Goal: Transaction & Acquisition: Purchase product/service

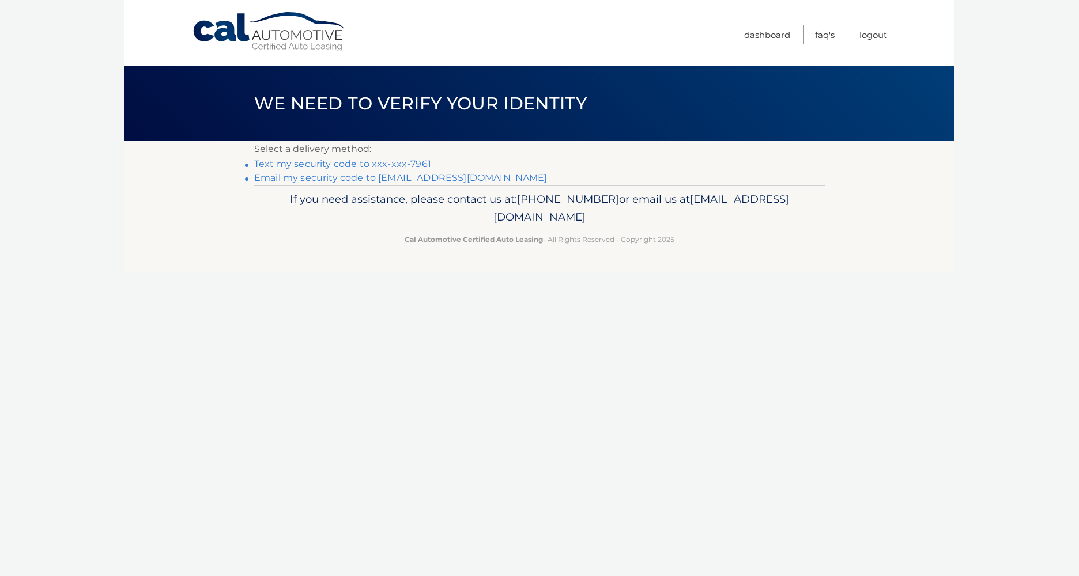
click at [353, 167] on link "Text my security code to xxx-xxx-7961" at bounding box center [342, 164] width 177 height 11
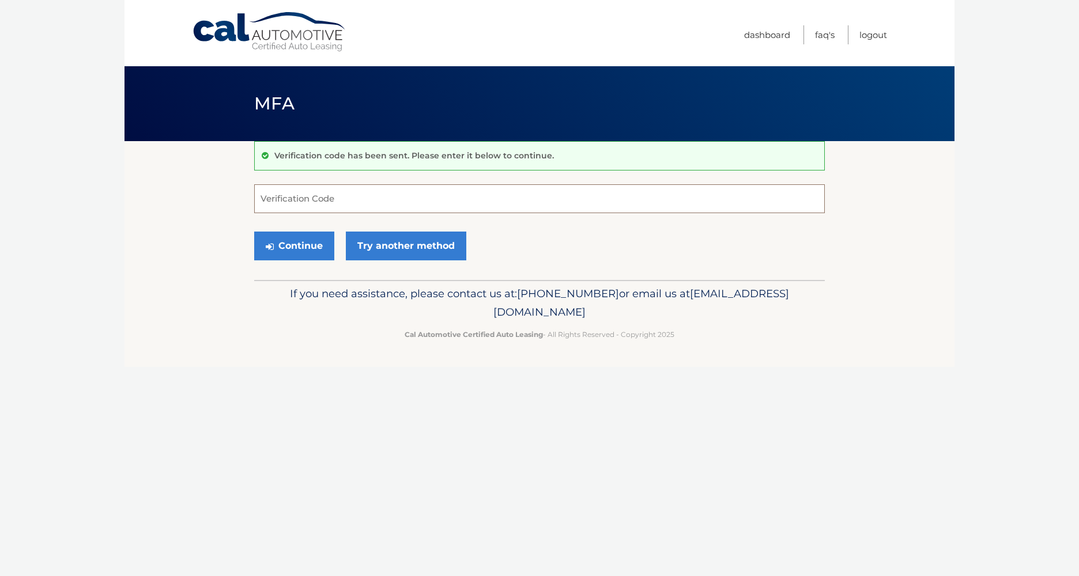
click at [317, 202] on input "Verification Code" at bounding box center [539, 198] width 571 height 29
type input "434830"
click at [302, 240] on button "Continue" at bounding box center [294, 246] width 80 height 29
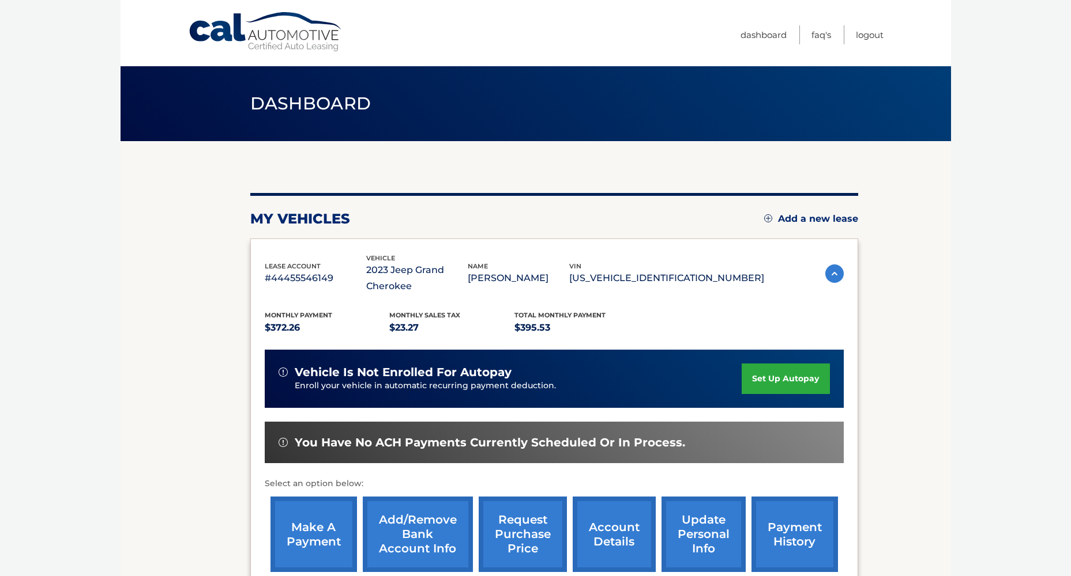
click at [319, 527] on link "make a payment" at bounding box center [313, 535] width 86 height 76
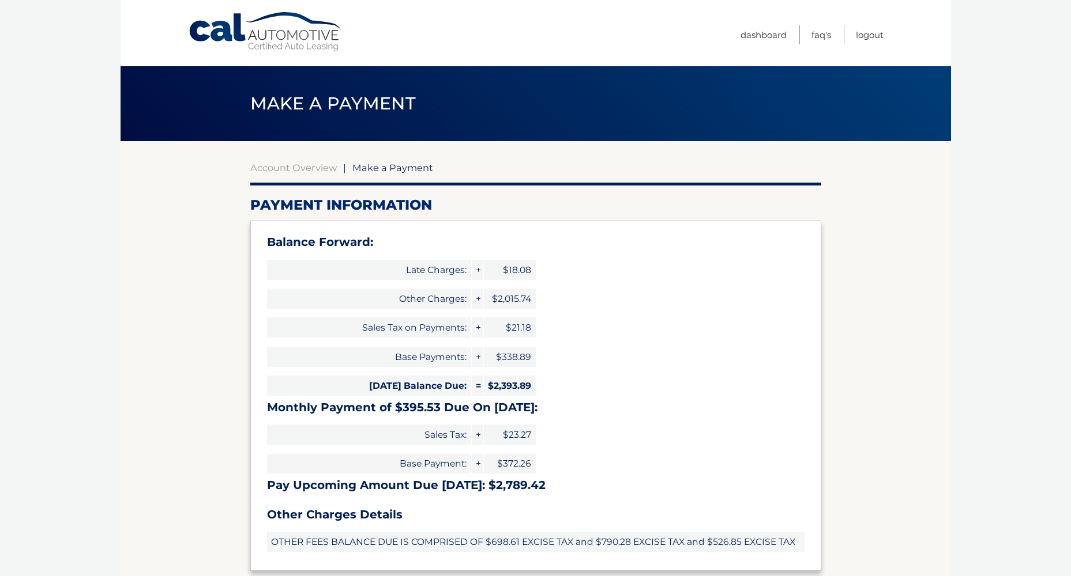
select select "ZjU4Y2IzZTUtMzg2MS00MTcxLWE0NmEtMzUxMDA4MDBkZjJh"
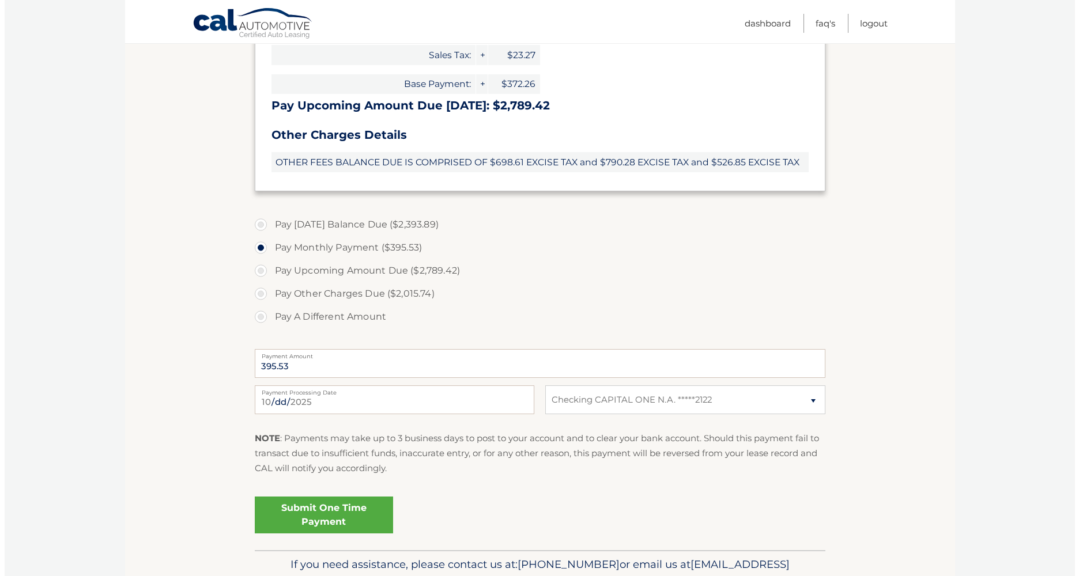
scroll to position [442, 0]
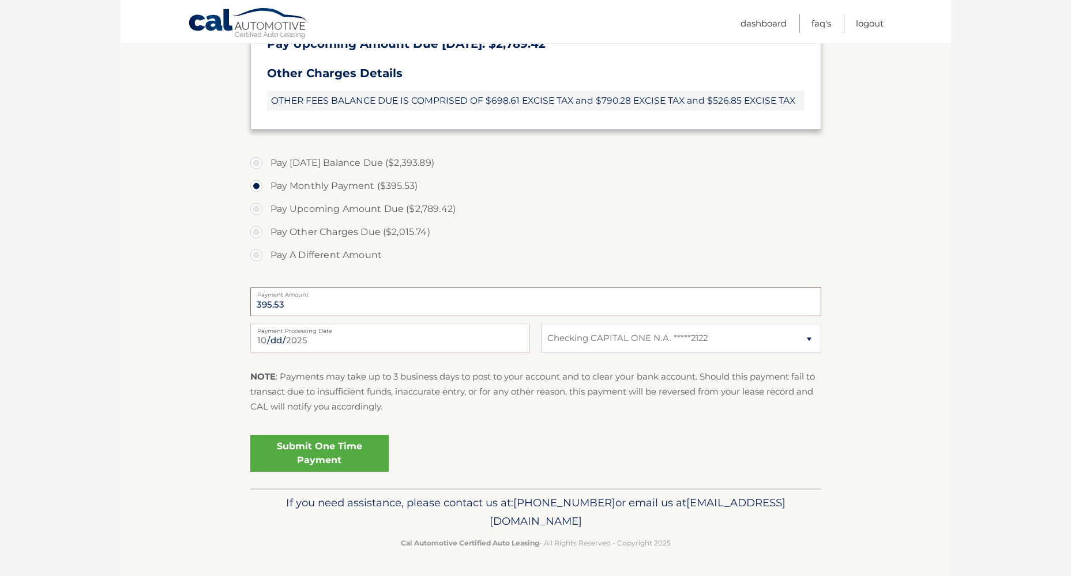
drag, startPoint x: 303, startPoint y: 309, endPoint x: 169, endPoint y: 306, distance: 133.8
click at [169, 306] on section "Account Overview | Make a Payment Payment Information Balance Forward: Late Cha…" at bounding box center [535, 94] width 830 height 789
click at [253, 257] on label "Pay A Different Amount" at bounding box center [535, 255] width 571 height 23
click at [255, 257] on input "Pay A Different Amount" at bounding box center [261, 253] width 12 height 18
radio input "true"
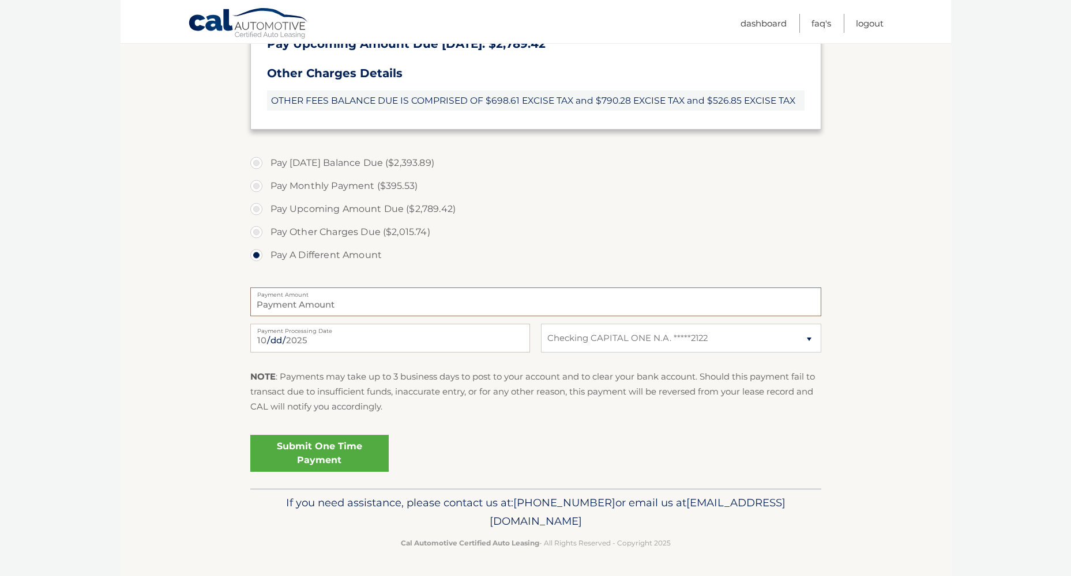
click at [330, 306] on input "Payment Amount" at bounding box center [535, 302] width 571 height 29
type input "425.00"
click at [321, 443] on link "Submit One Time Payment" at bounding box center [319, 453] width 138 height 37
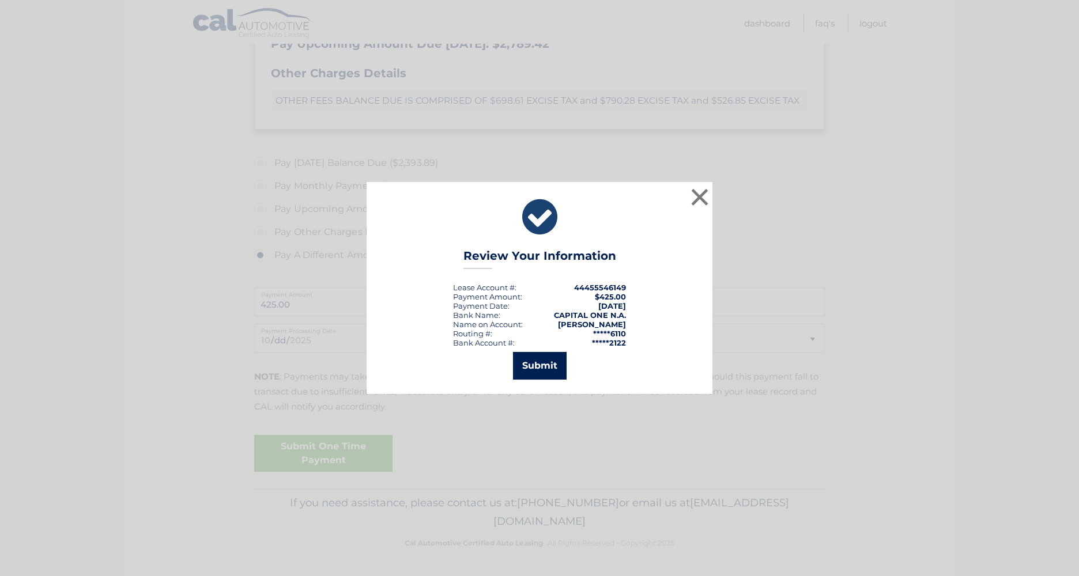
click at [537, 365] on button "Submit" at bounding box center [540, 366] width 54 height 28
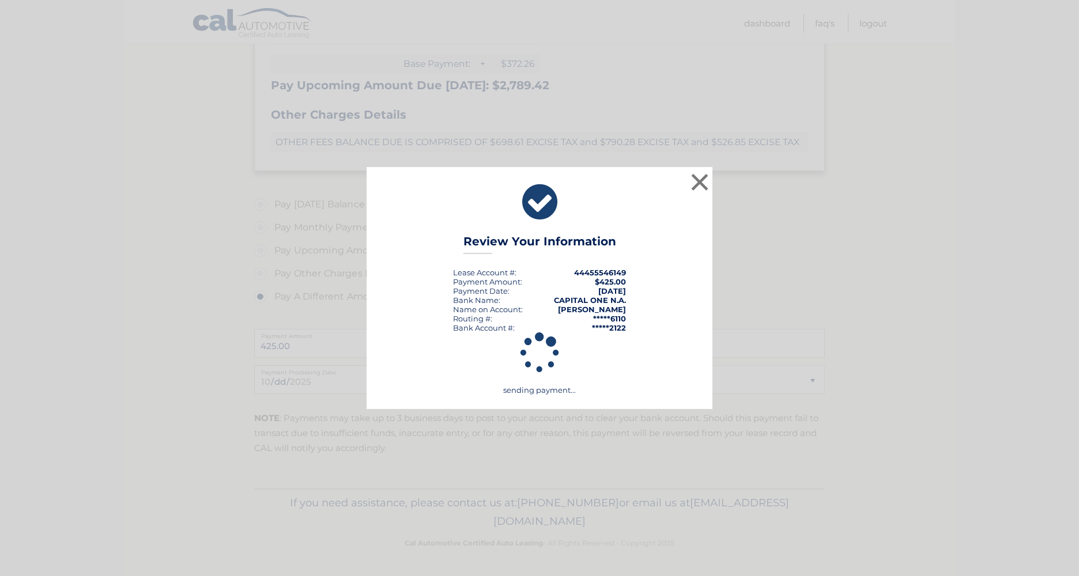
scroll to position [400, 0]
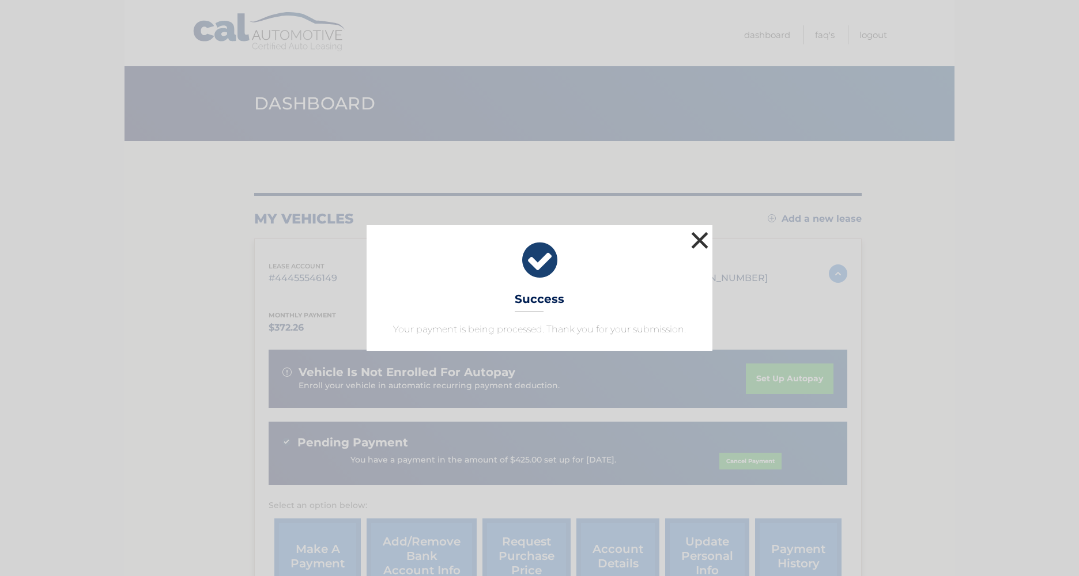
click at [703, 239] on button "×" at bounding box center [699, 240] width 23 height 23
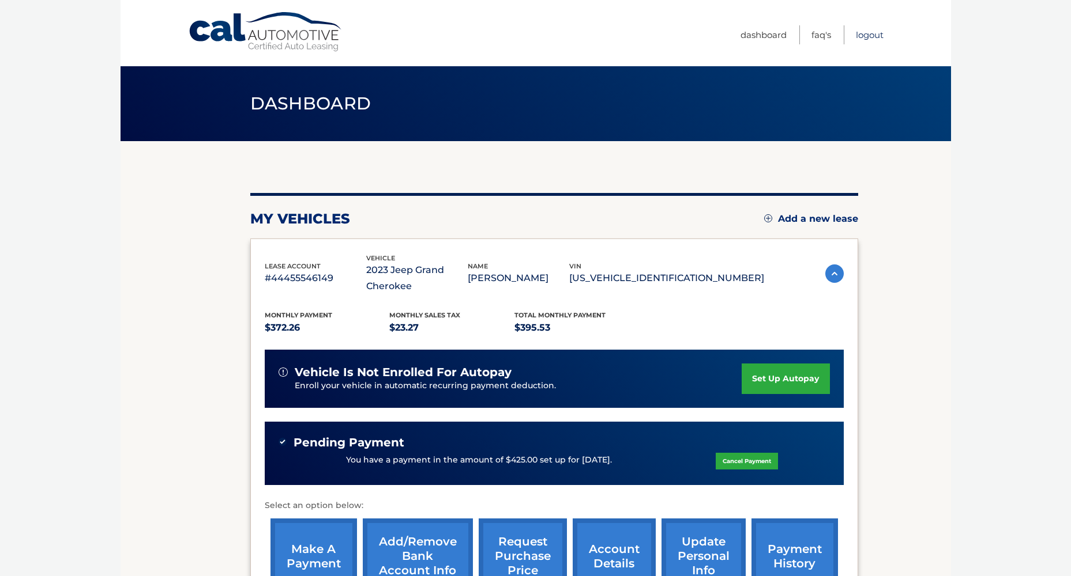
click at [872, 33] on link "Logout" at bounding box center [869, 34] width 28 height 19
